Goal: Task Accomplishment & Management: Use online tool/utility

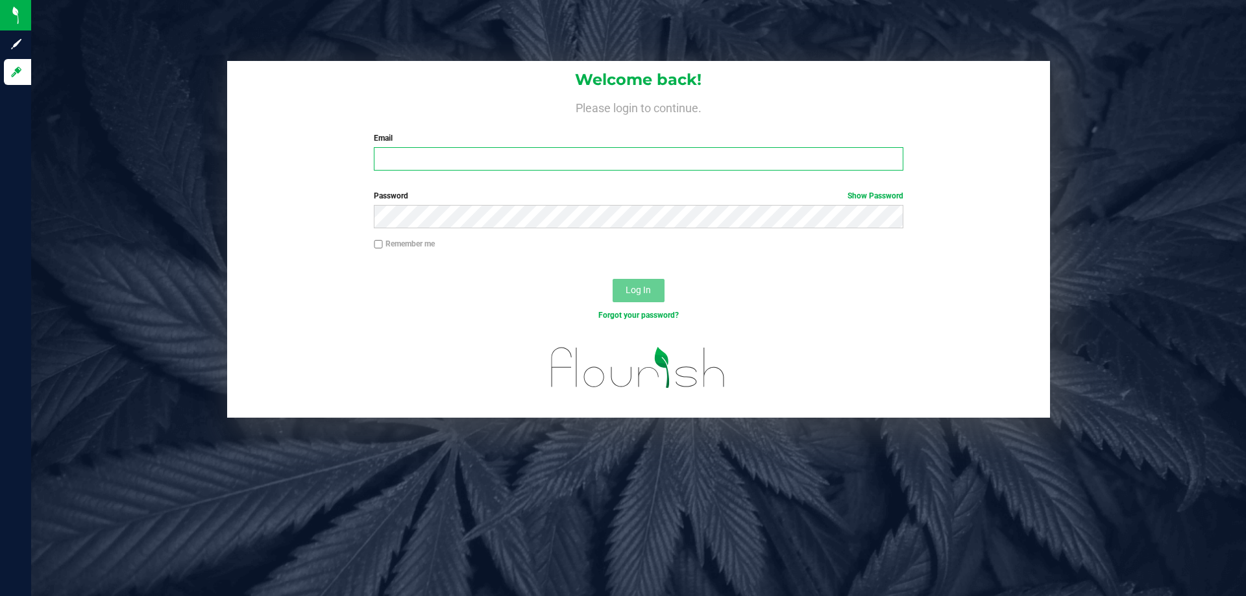
click at [584, 158] on input "Email" at bounding box center [638, 158] width 529 height 23
type input "[EMAIL_ADDRESS][DOMAIN_NAME]"
click at [612, 279] on button "Log In" at bounding box center [638, 290] width 52 height 23
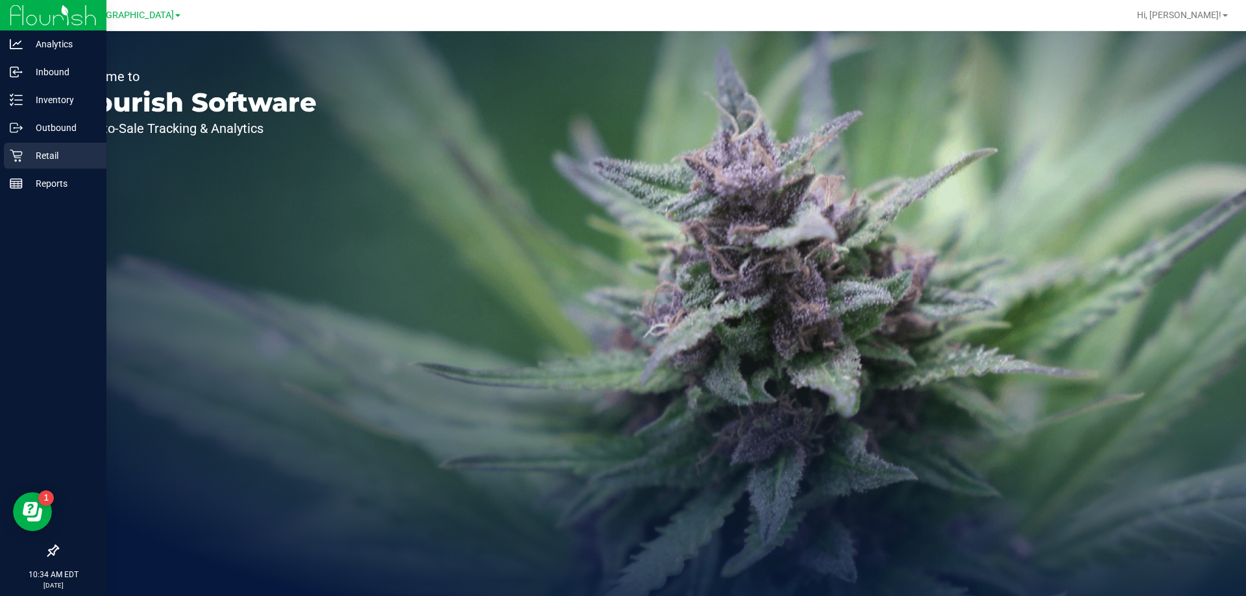
click at [31, 158] on p "Retail" at bounding box center [62, 156] width 78 height 16
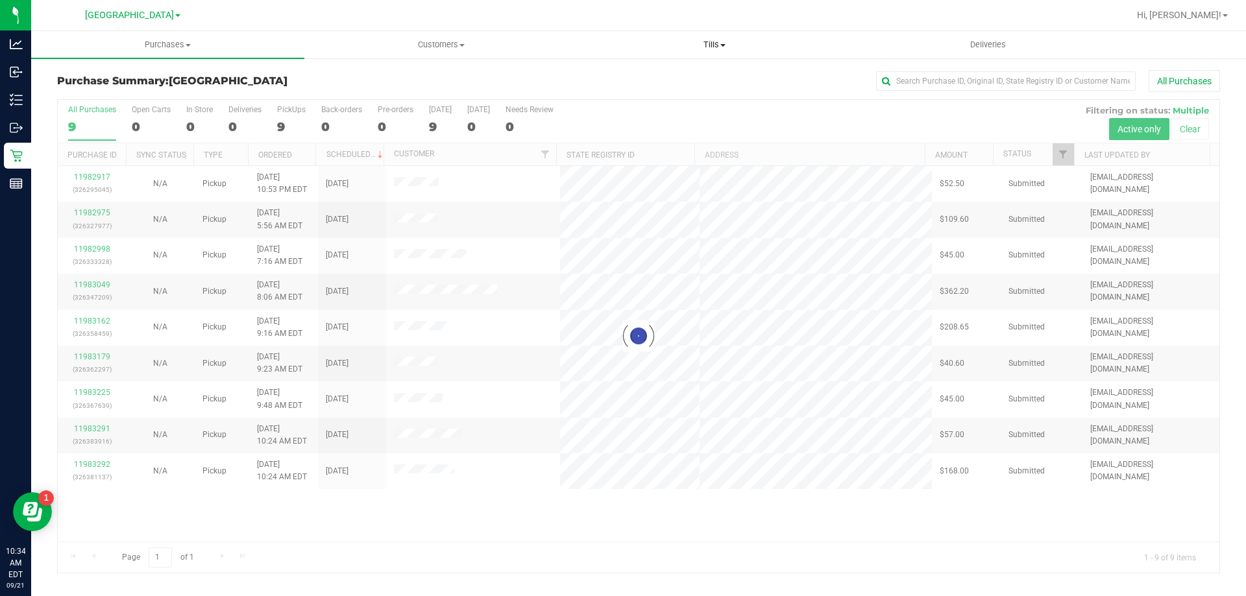
click at [717, 47] on span "Tills" at bounding box center [714, 45] width 272 height 12
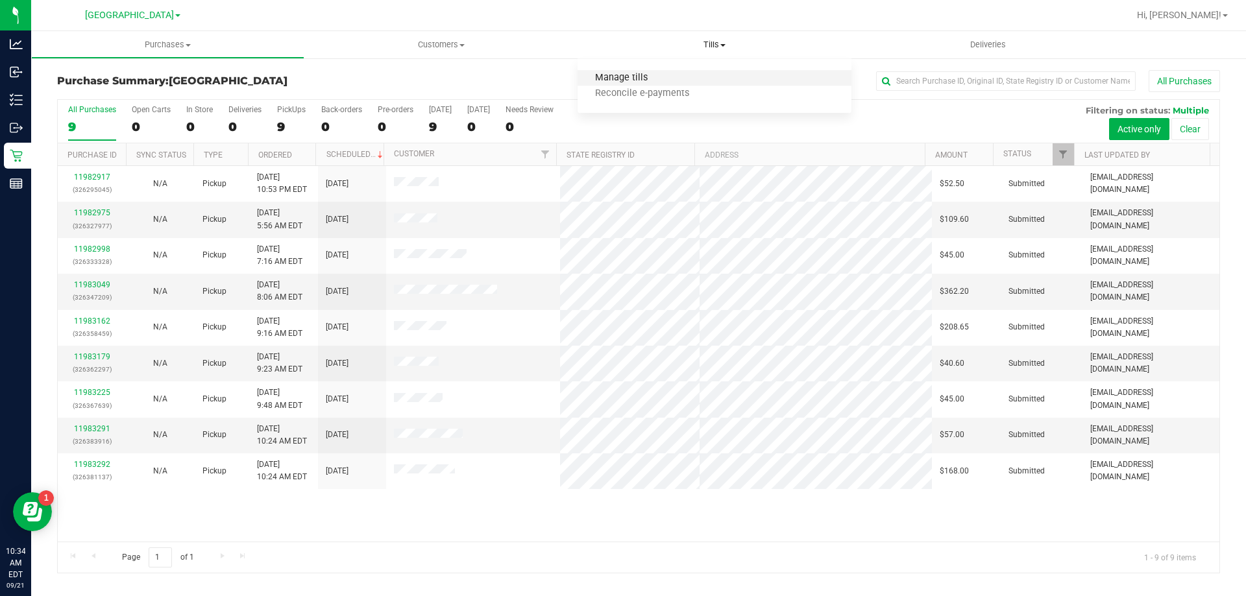
click at [639, 73] on span "Manage tills" at bounding box center [621, 78] width 88 height 11
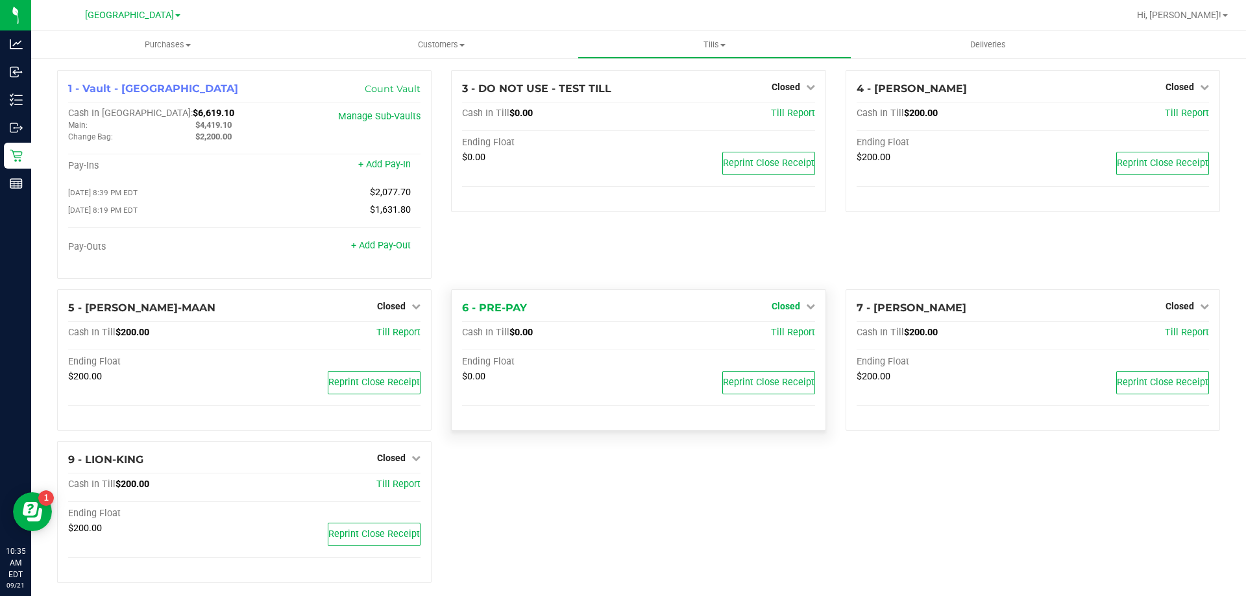
click at [790, 308] on span "Closed" at bounding box center [785, 306] width 29 height 10
click at [781, 335] on link "Open Till" at bounding box center [785, 333] width 34 height 10
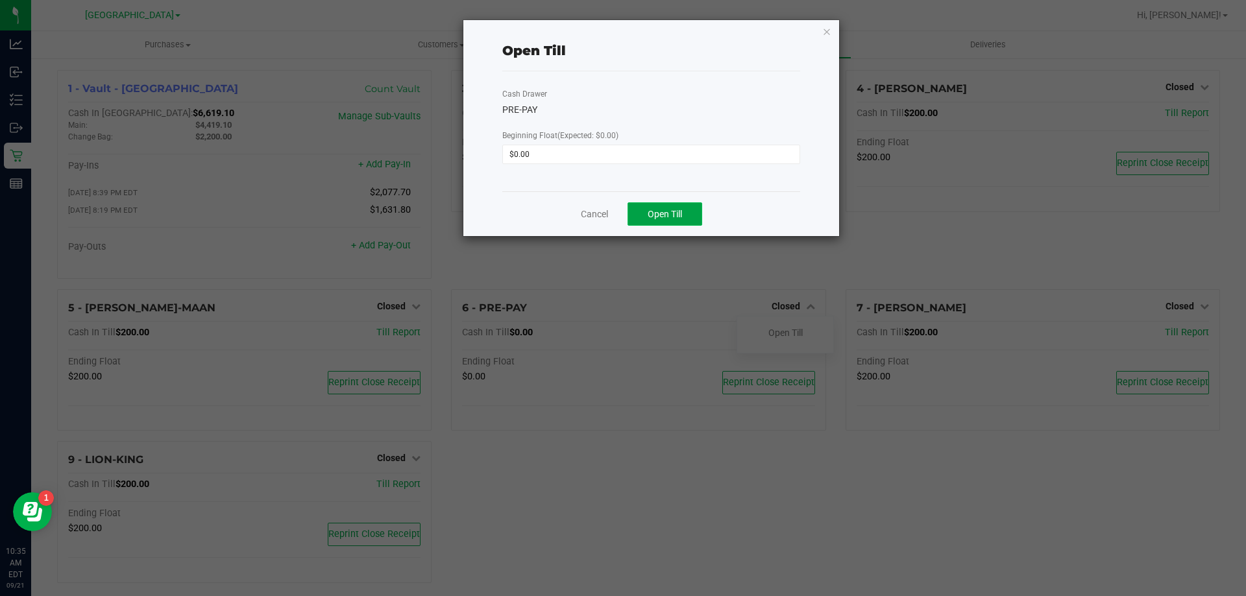
click at [672, 223] on button "Open Till" at bounding box center [664, 213] width 75 height 23
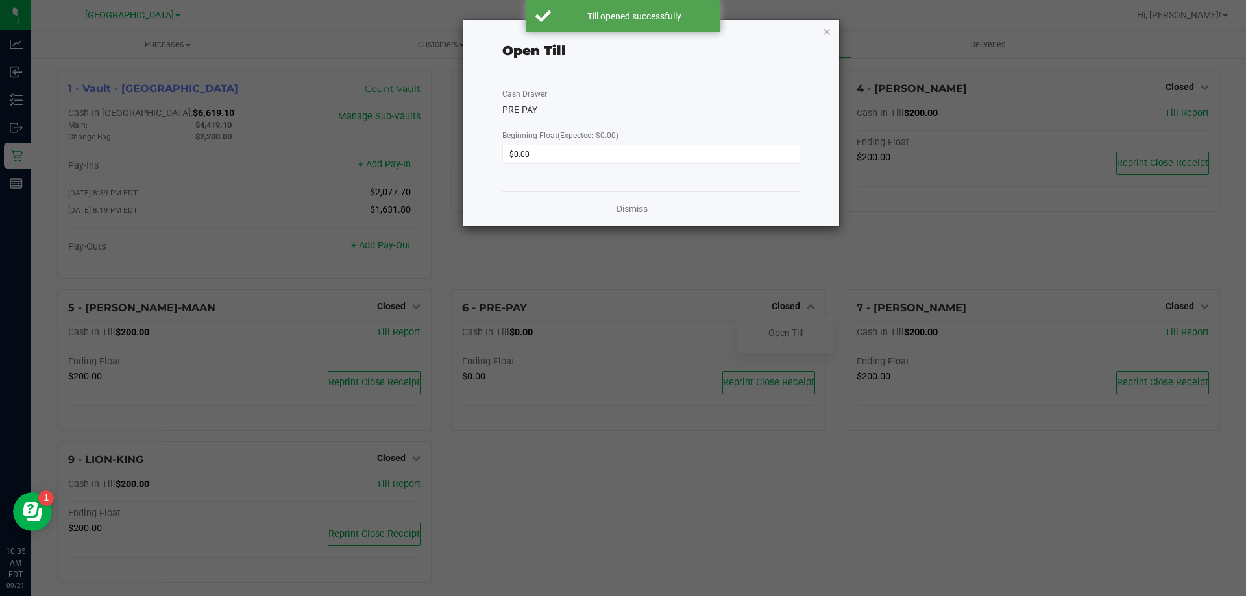
click at [632, 209] on link "Dismiss" at bounding box center [631, 209] width 31 height 14
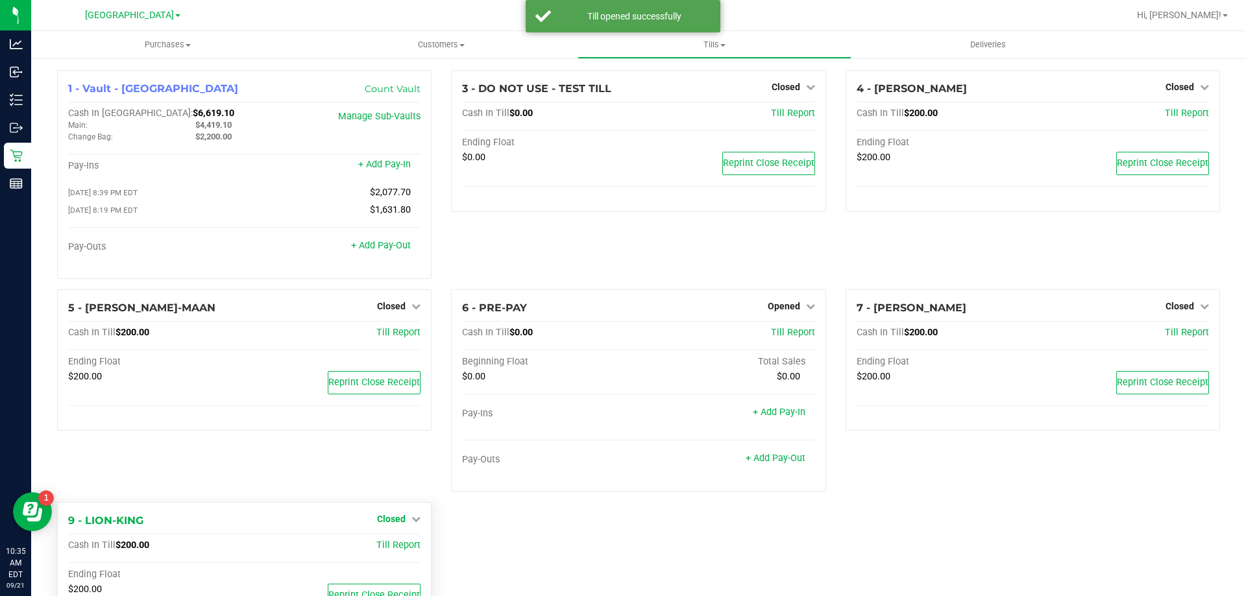
click at [402, 466] on div "5 - [PERSON_NAME]-MAAN Closed Open Till Cash In Till $200.00 Till Report Ending…" at bounding box center [244, 395] width 394 height 213
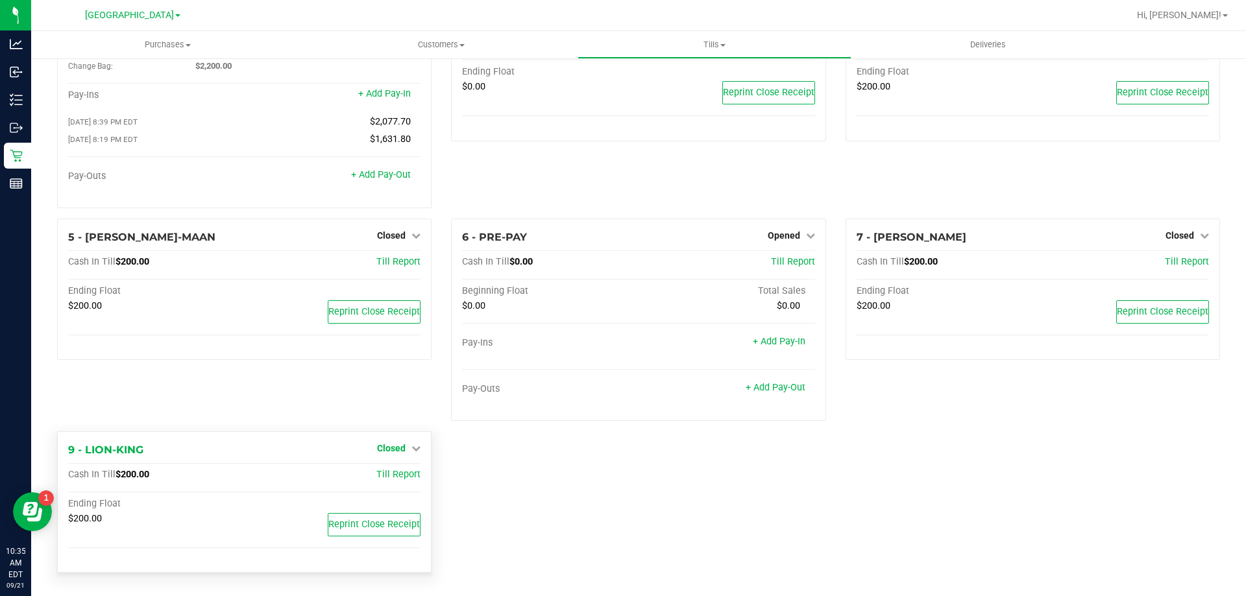
scroll to position [73, 0]
click at [377, 448] on span "Closed" at bounding box center [391, 448] width 29 height 10
click at [407, 476] on div "Open Till" at bounding box center [391, 475] width 96 height 16
click at [395, 478] on link "Open Till" at bounding box center [391, 475] width 34 height 10
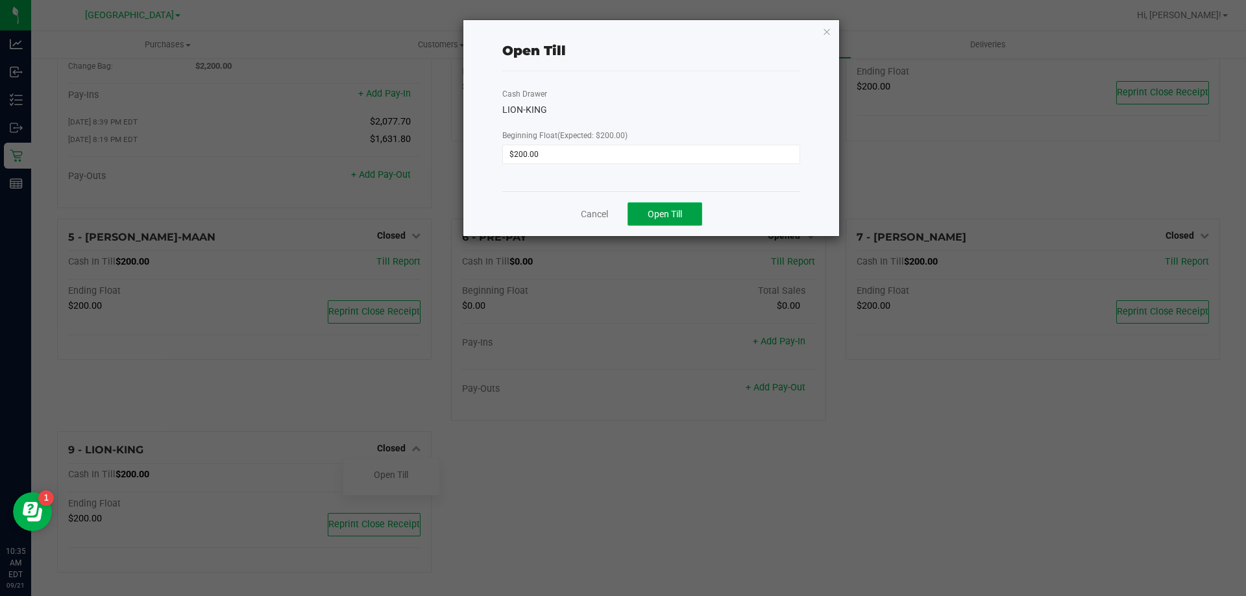
click at [668, 215] on span "Open Till" at bounding box center [665, 214] width 34 height 10
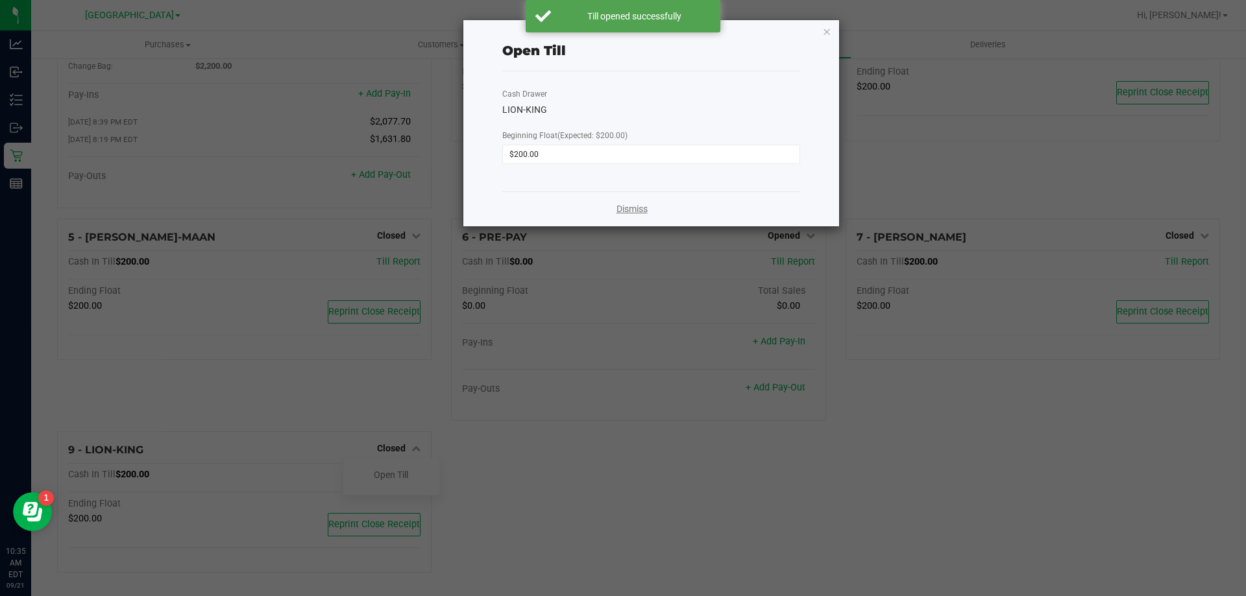
click at [634, 204] on link "Dismiss" at bounding box center [631, 209] width 31 height 14
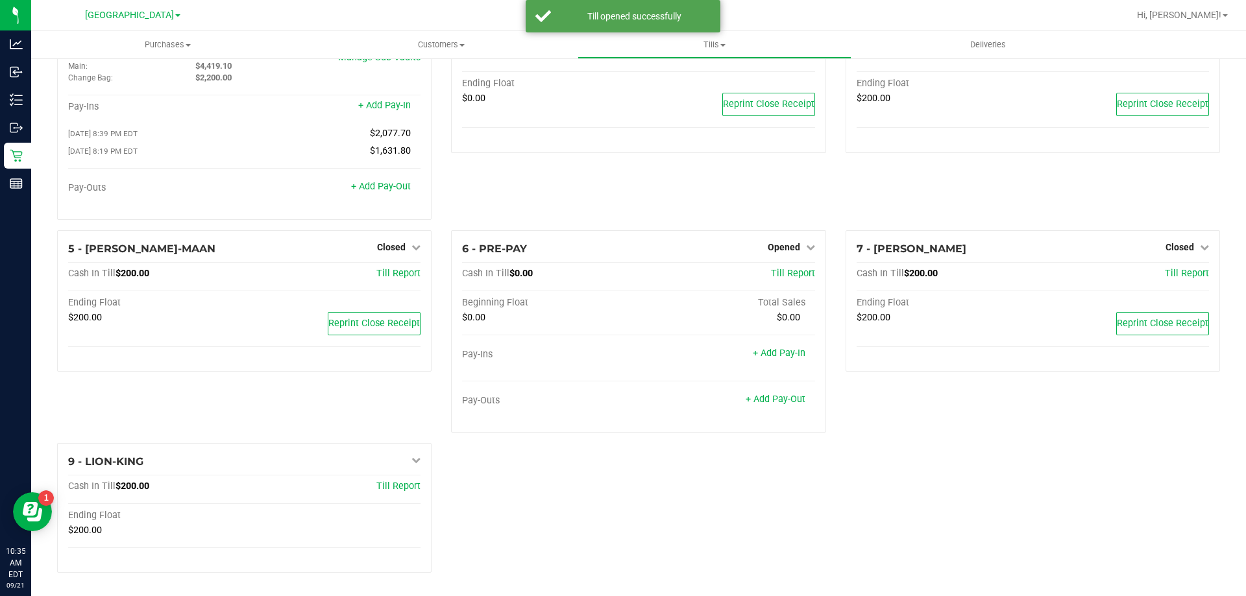
scroll to position [62, 0]
click at [398, 245] on span "Closed" at bounding box center [391, 247] width 29 height 10
click at [392, 276] on link "Open Till" at bounding box center [391, 274] width 34 height 10
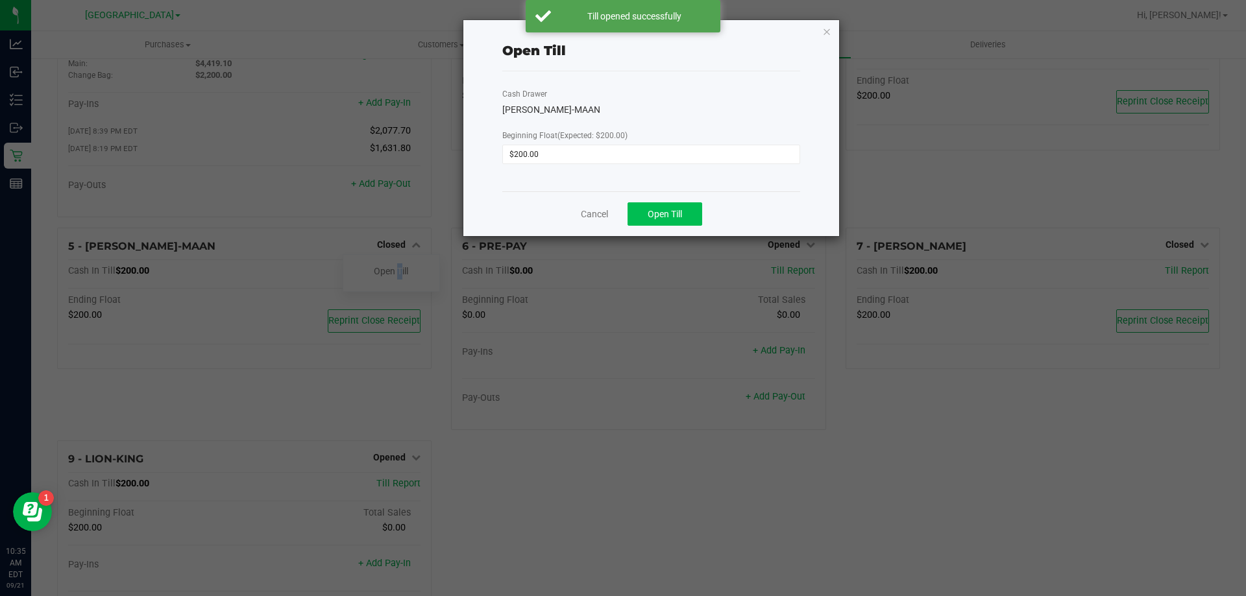
scroll to position [73, 0]
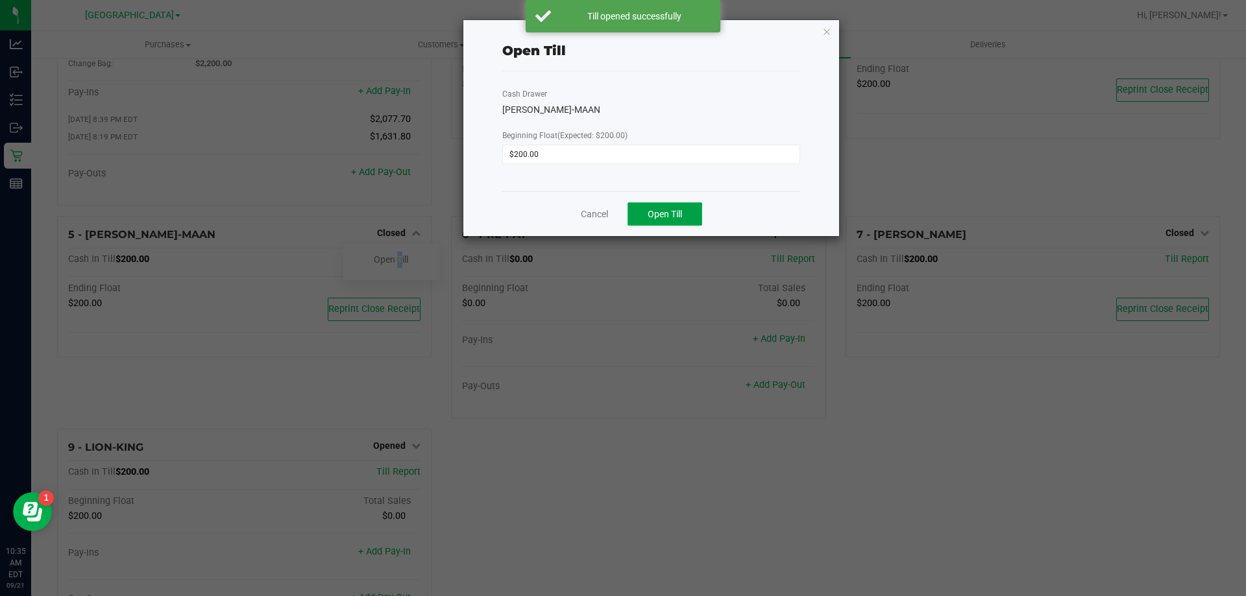
click at [685, 212] on button "Open Till" at bounding box center [664, 213] width 75 height 23
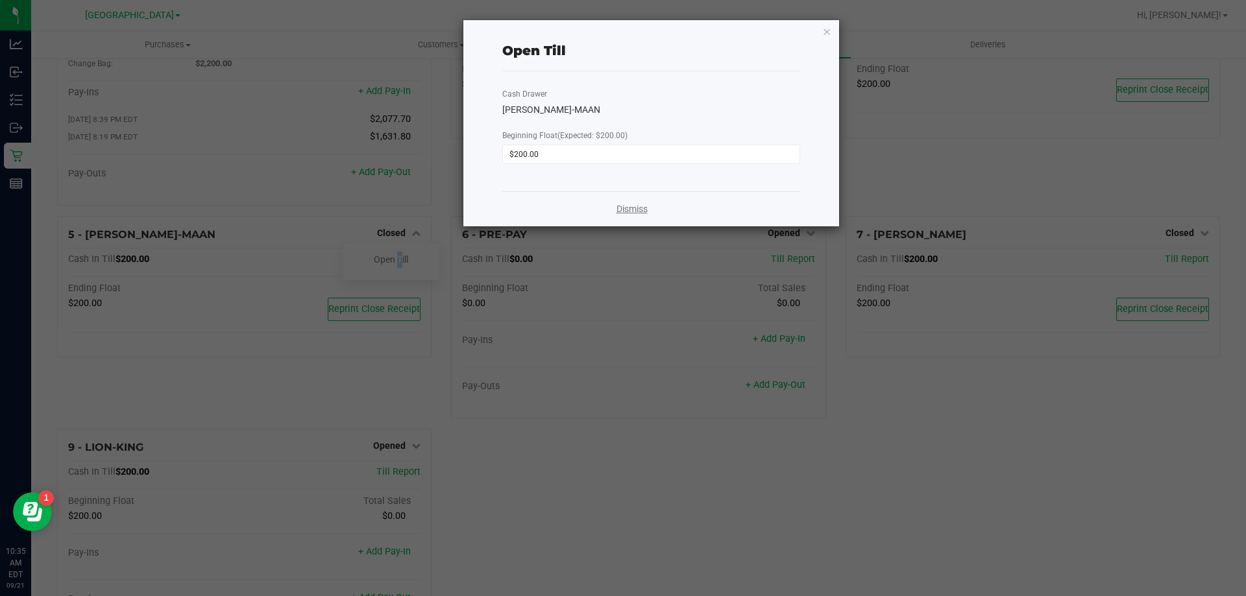
click at [628, 212] on link "Dismiss" at bounding box center [631, 209] width 31 height 14
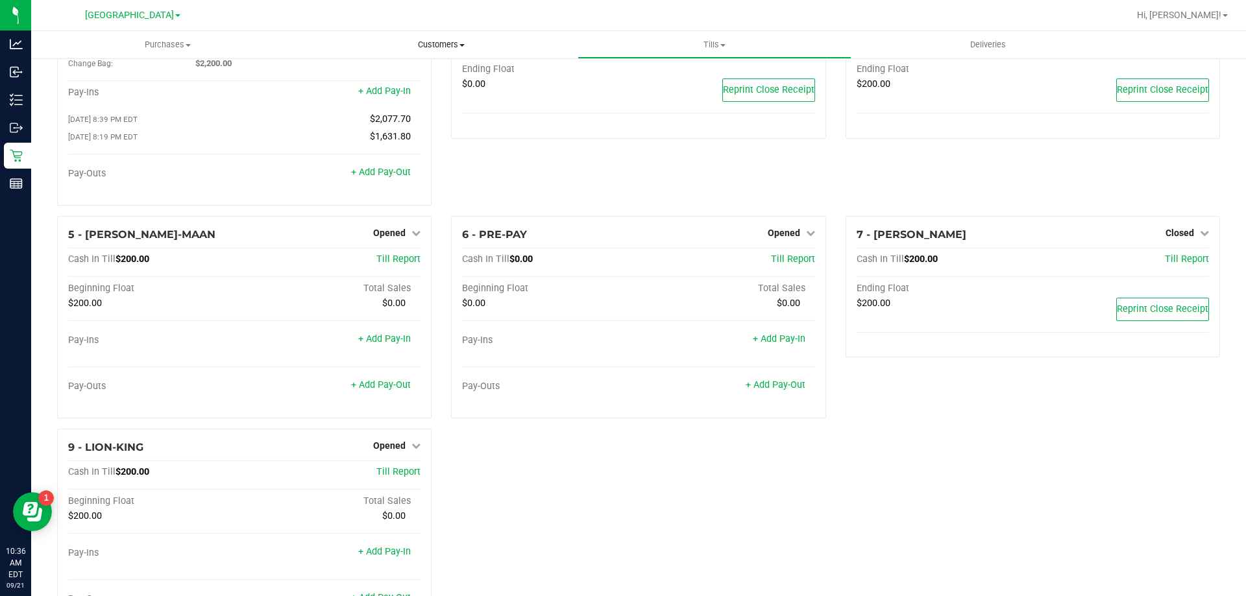
click at [433, 46] on span "Customers" at bounding box center [441, 45] width 272 height 12
click at [363, 79] on span "All customers" at bounding box center [350, 78] width 93 height 11
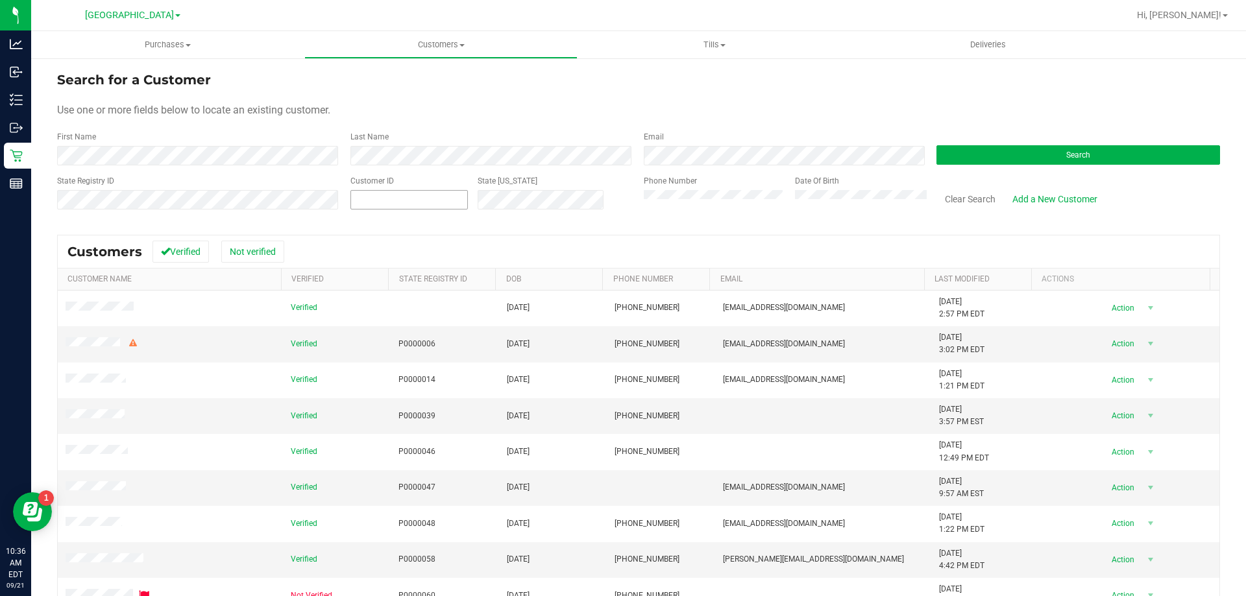
click at [372, 193] on span at bounding box center [408, 199] width 117 height 19
paste input "322256"
type input "322256"
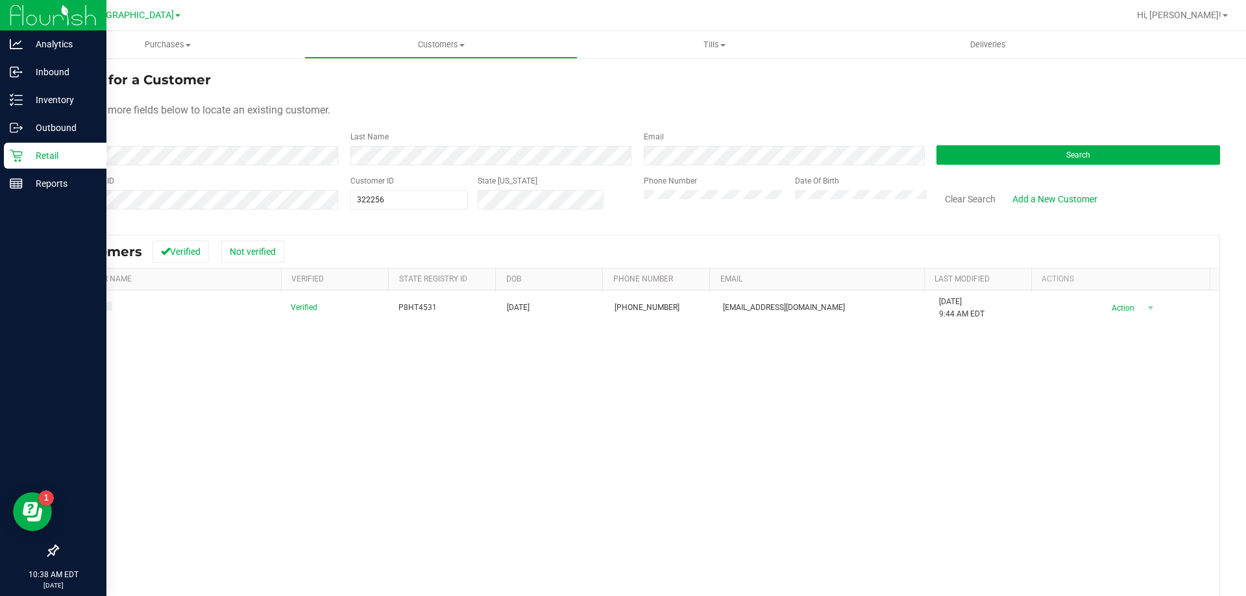
click at [46, 147] on div "Retail" at bounding box center [55, 156] width 103 height 26
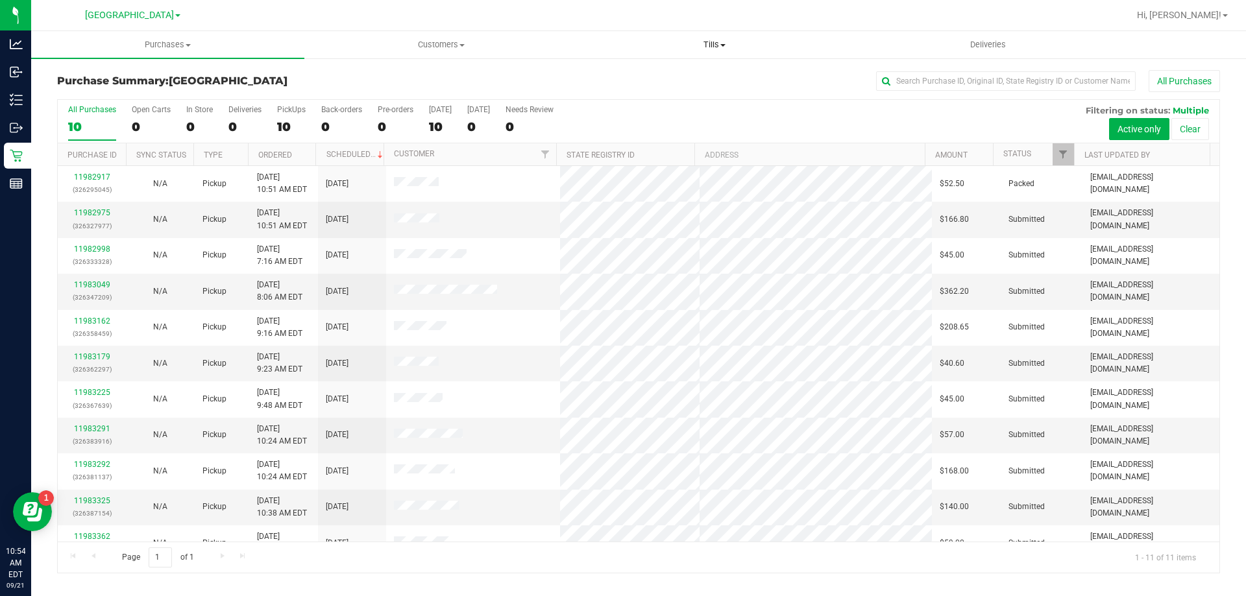
click at [721, 45] on span at bounding box center [722, 45] width 5 height 3
click at [654, 77] on span "Manage tills" at bounding box center [621, 78] width 88 height 11
